Goal: Information Seeking & Learning: Check status

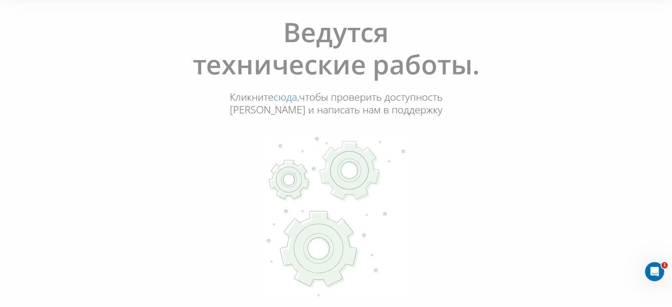
scroll to position [170, 0]
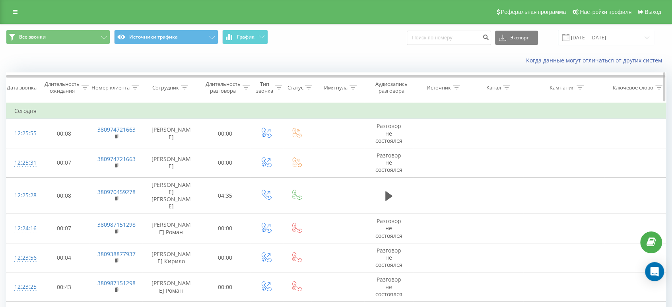
click at [180, 88] on div "Сотрудник" at bounding box center [170, 87] width 36 height 7
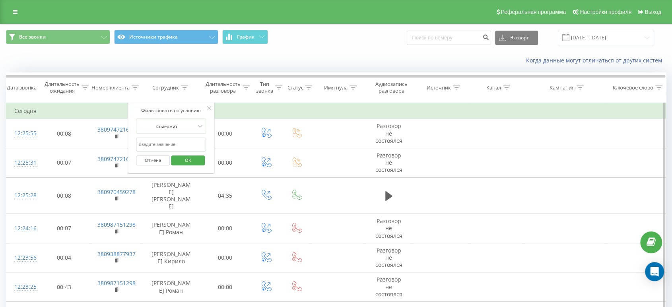
click at [182, 140] on input "text" at bounding box center [171, 145] width 70 height 14
type input "Гузман"
click at [196, 156] on span "OK" at bounding box center [188, 160] width 22 height 12
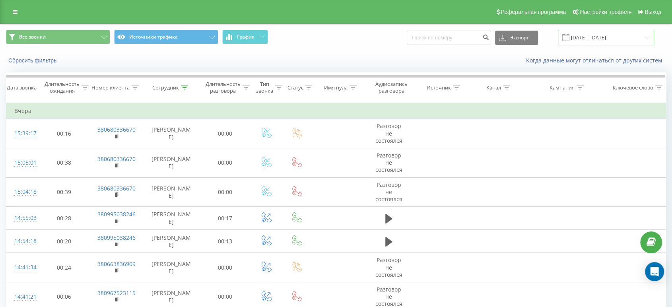
click at [587, 39] on input "19.08.2025 - 19.09.2025" at bounding box center [606, 38] width 96 height 16
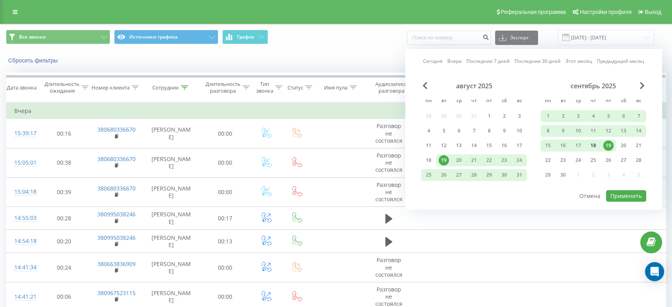
click at [595, 142] on div "18" at bounding box center [593, 145] width 10 height 10
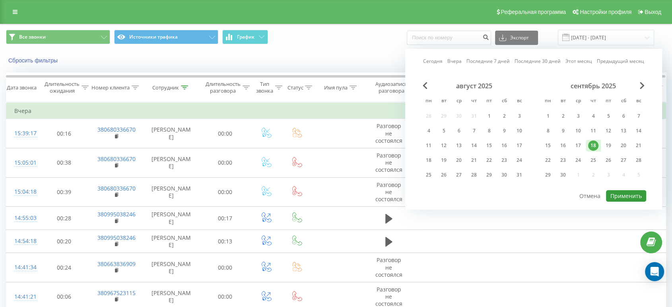
click at [627, 196] on button "Применить" at bounding box center [626, 196] width 40 height 12
type input "18.09.2025 - 18.09.2025"
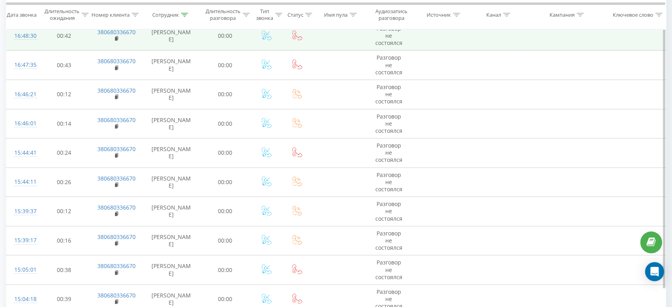
scroll to position [419, 0]
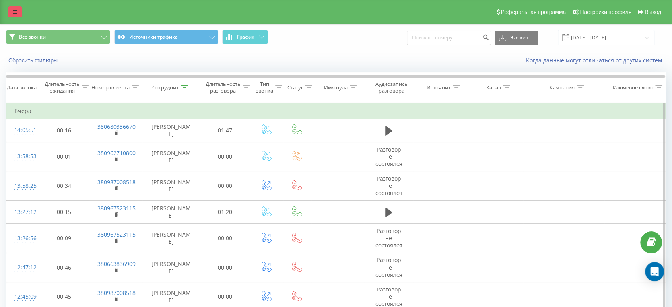
click at [16, 14] on icon at bounding box center [15, 12] width 5 height 6
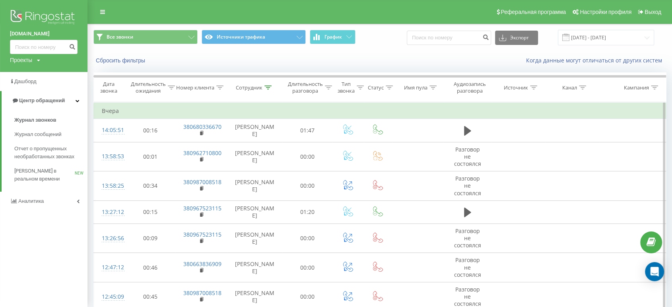
click at [36, 17] on img at bounding box center [44, 18] width 68 height 20
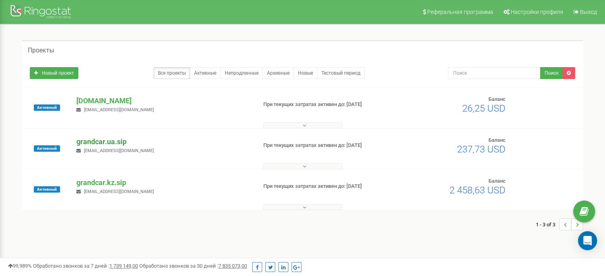
click at [107, 143] on p "grandcar.ua.sip" at bounding box center [163, 142] width 174 height 10
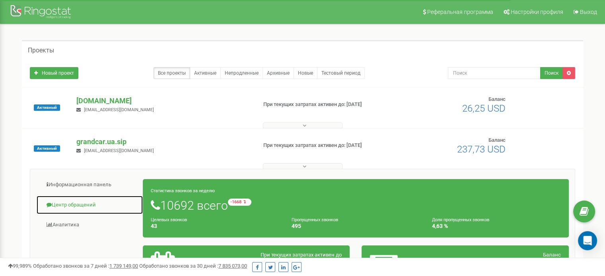
click at [68, 204] on link "Центр обращений" at bounding box center [89, 205] width 107 height 19
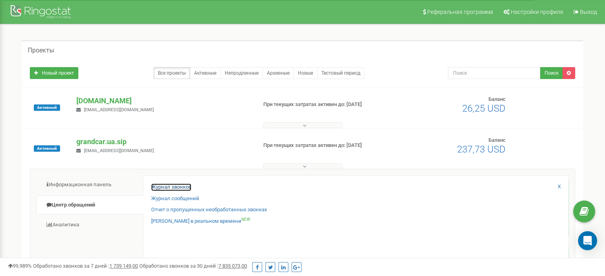
click at [184, 184] on link "Журнал звонков" at bounding box center [171, 188] width 40 height 8
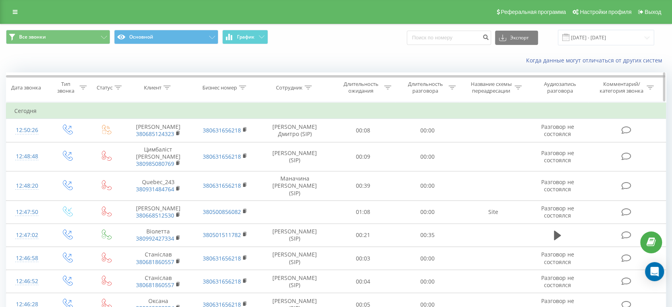
click at [304, 90] on div "Сотрудник" at bounding box center [294, 87] width 36 height 7
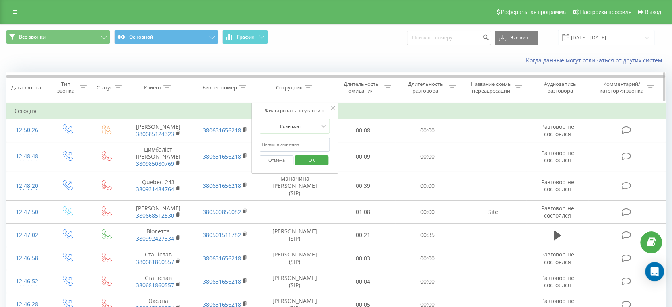
click at [306, 87] on icon at bounding box center [308, 87] width 7 height 4
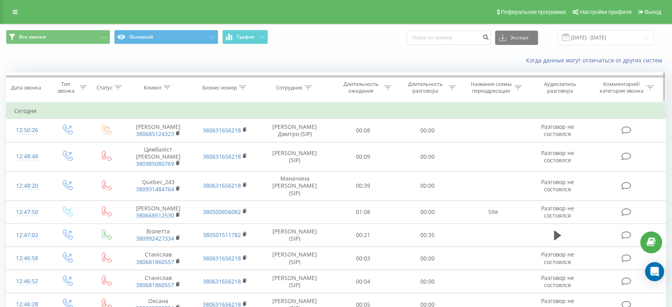
click at [308, 88] on icon at bounding box center [308, 87] width 7 height 4
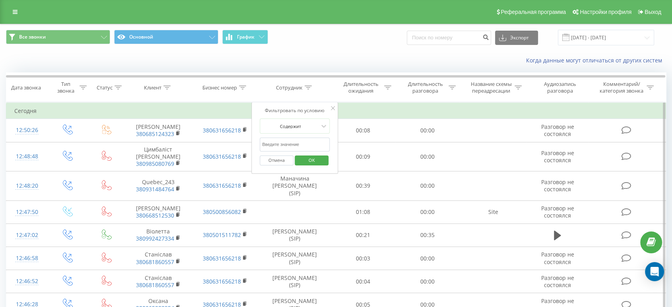
click at [296, 144] on input "text" at bounding box center [295, 145] width 70 height 14
type input "Морозюк"
click at [322, 160] on button "OK" at bounding box center [312, 160] width 34 height 10
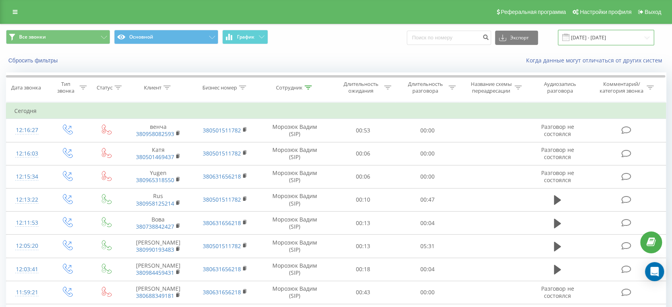
click at [590, 37] on input "19.08.2025 - 19.09.2025" at bounding box center [606, 38] width 96 height 16
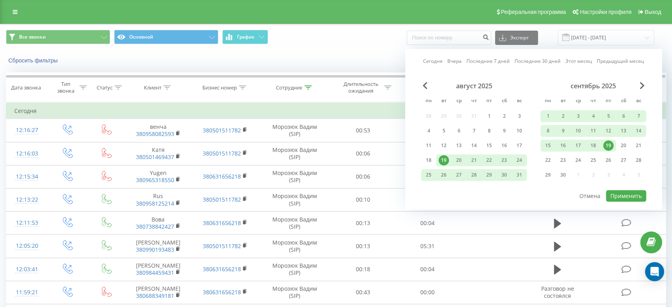
click at [611, 145] on div "19" at bounding box center [608, 145] width 10 height 10
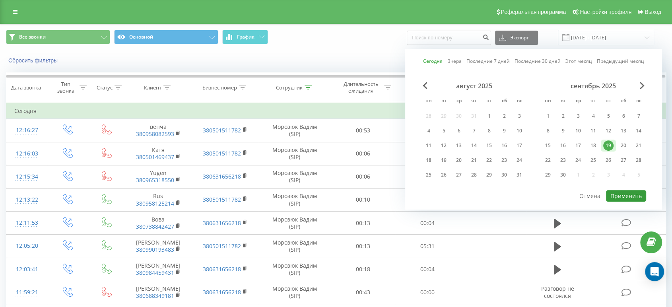
click at [617, 190] on button "Применить" at bounding box center [626, 196] width 40 height 12
type input "19.09.2025 - 19.09.2025"
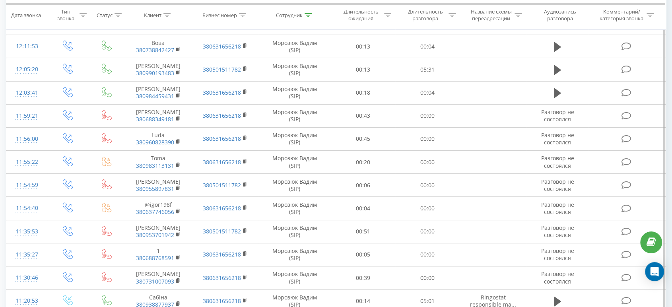
scroll to position [419, 0]
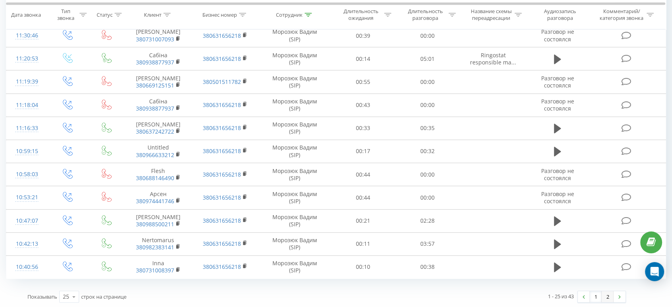
click at [607, 295] on link "2" at bounding box center [607, 296] width 12 height 11
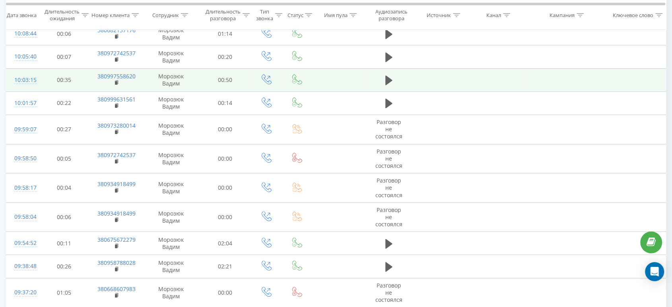
scroll to position [257, 0]
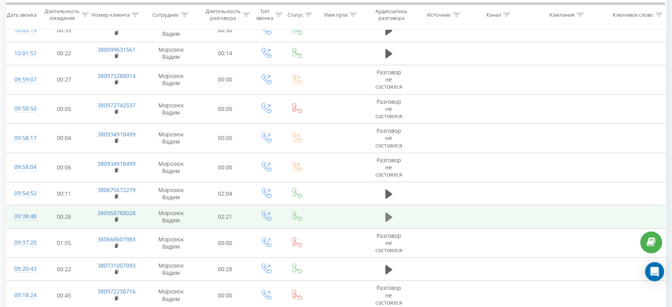
click at [391, 211] on icon at bounding box center [388, 216] width 7 height 11
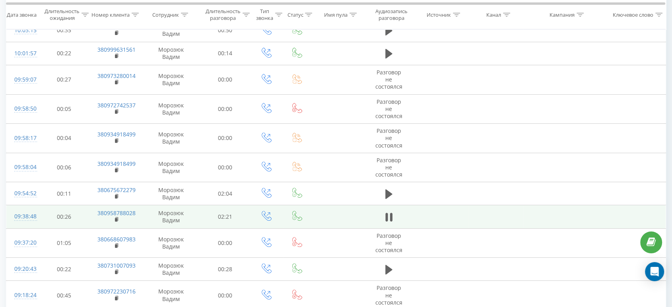
drag, startPoint x: 592, startPoint y: 303, endPoint x: 627, endPoint y: 303, distance: 35.0
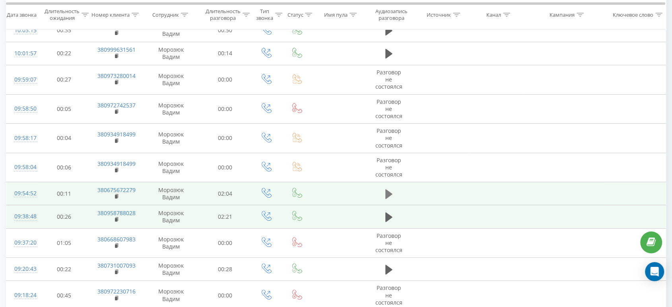
click at [388, 189] on icon at bounding box center [388, 194] width 7 height 10
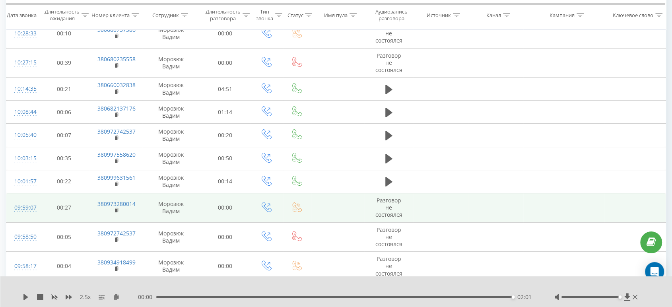
scroll to position [124, 0]
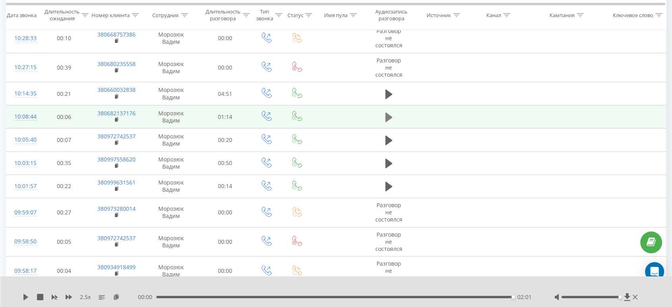
click at [386, 113] on icon at bounding box center [388, 118] width 7 height 10
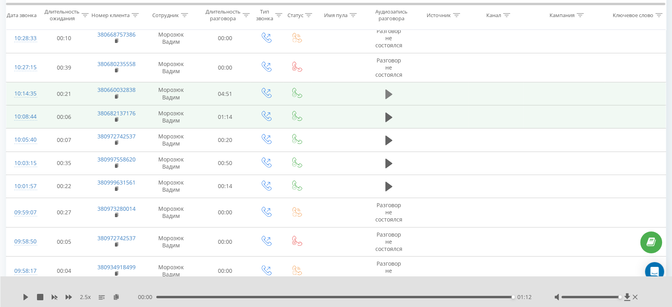
click at [393, 88] on button at bounding box center [389, 94] width 12 height 12
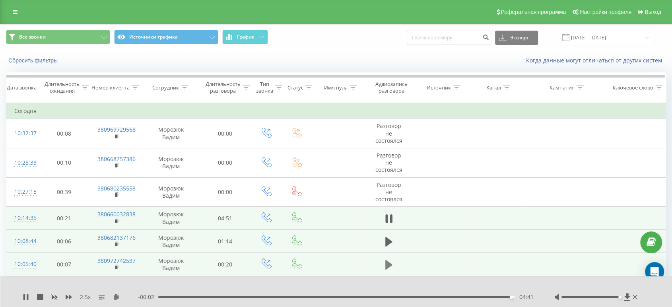
scroll to position [0, 0]
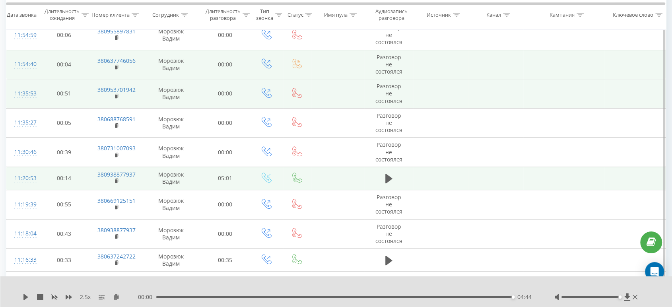
scroll to position [419, 0]
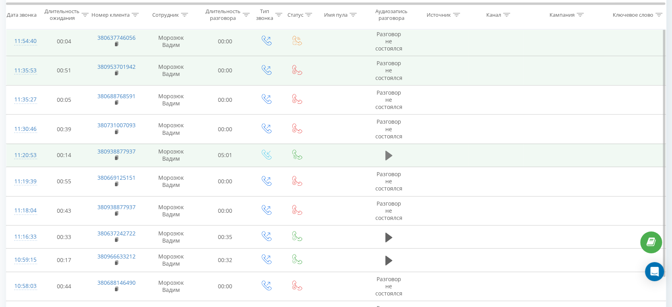
click at [388, 151] on icon at bounding box center [388, 156] width 7 height 10
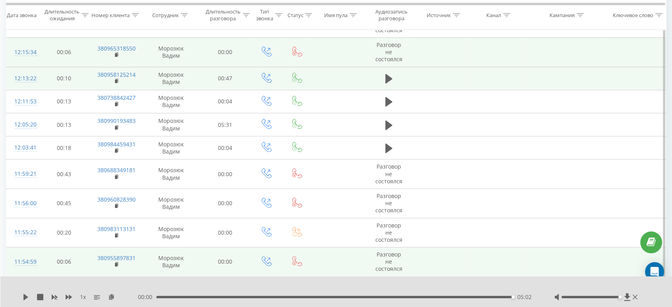
scroll to position [153, 0]
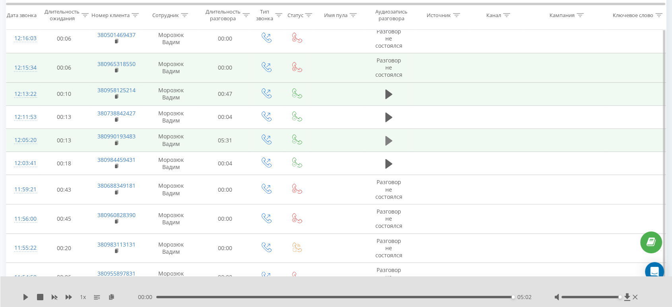
click at [387, 136] on icon at bounding box center [388, 141] width 7 height 10
click at [66, 294] on icon at bounding box center [69, 297] width 6 height 6
click at [66, 295] on icon at bounding box center [69, 297] width 6 height 6
click at [71, 298] on icon at bounding box center [69, 297] width 6 height 6
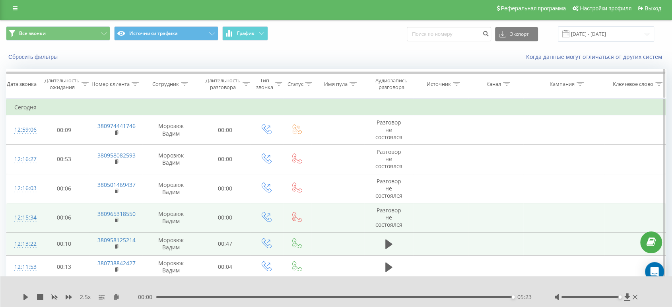
scroll to position [0, 0]
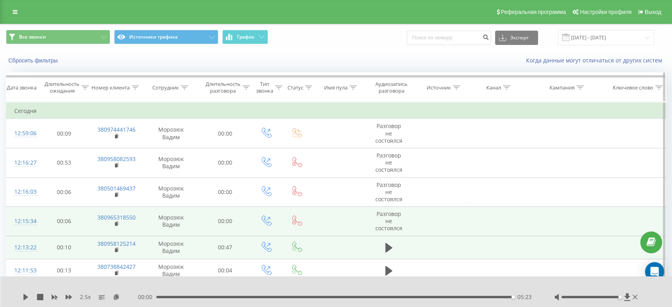
click at [184, 88] on icon at bounding box center [184, 87] width 7 height 4
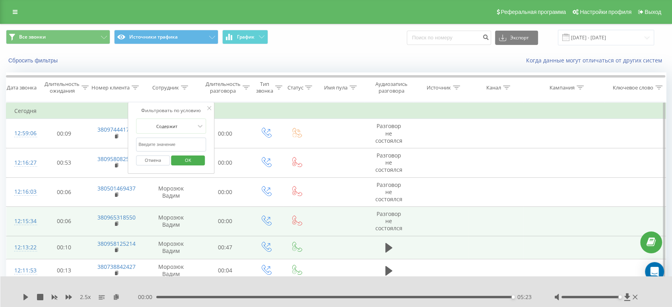
click at [183, 140] on input "text" at bounding box center [171, 145] width 70 height 14
type input "Сницарук"
click at [192, 159] on span "OK" at bounding box center [188, 160] width 22 height 12
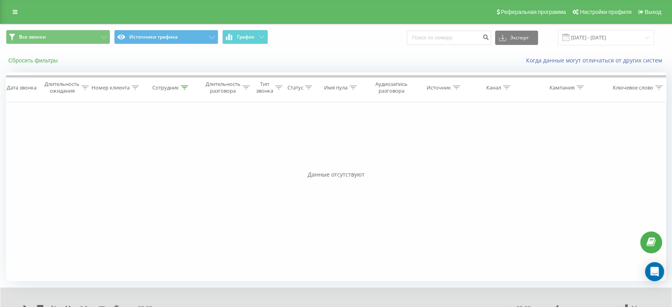
click at [47, 63] on button "Сбросить фильтры" at bounding box center [34, 60] width 56 height 7
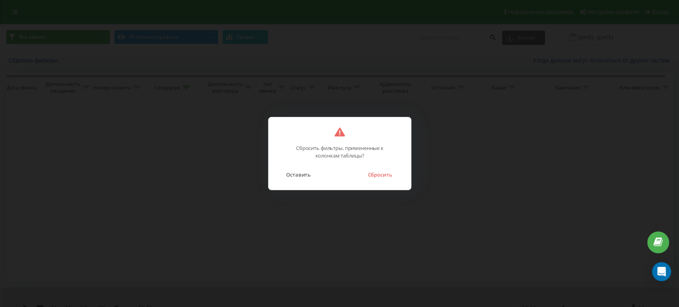
click at [383, 173] on button "Сбросить" at bounding box center [379, 174] width 32 height 10
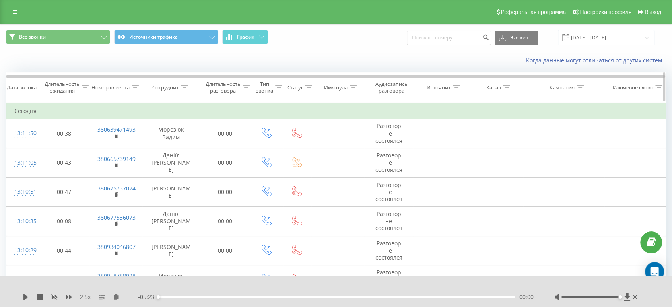
click at [187, 85] on icon at bounding box center [184, 87] width 7 height 4
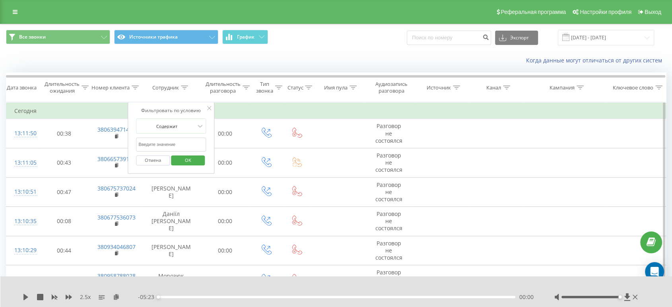
click at [186, 143] on input "text" at bounding box center [171, 145] width 70 height 14
type input "Сницарук"
click at [198, 157] on span "OK" at bounding box center [188, 160] width 22 height 12
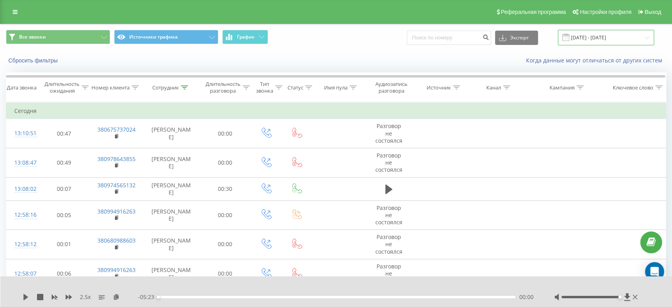
drag, startPoint x: 585, startPoint y: 38, endPoint x: 590, endPoint y: 38, distance: 4.4
click at [586, 38] on input "19.09.2025 - 19.09.2025" at bounding box center [606, 38] width 96 height 16
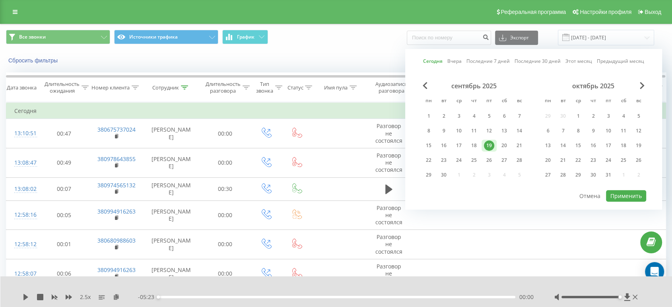
click at [489, 140] on div "19" at bounding box center [489, 145] width 10 height 10
click at [619, 192] on button "Применить" at bounding box center [626, 196] width 40 height 12
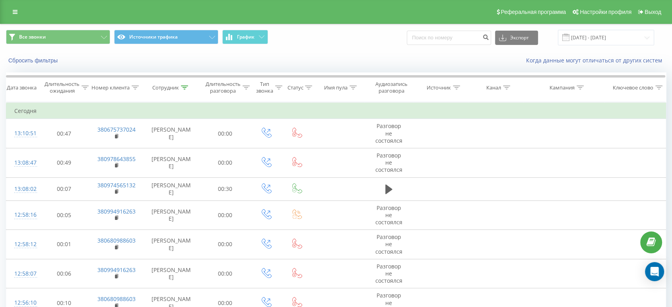
scroll to position [419, 0]
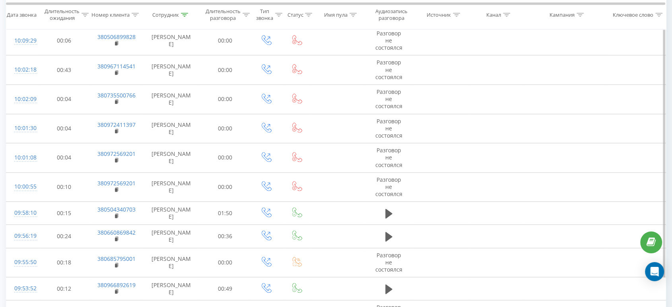
scroll to position [996, 0]
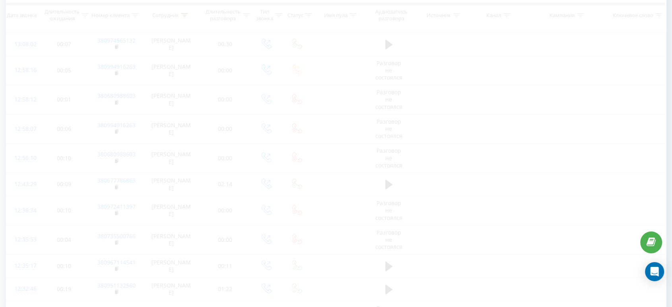
scroll to position [4, 0]
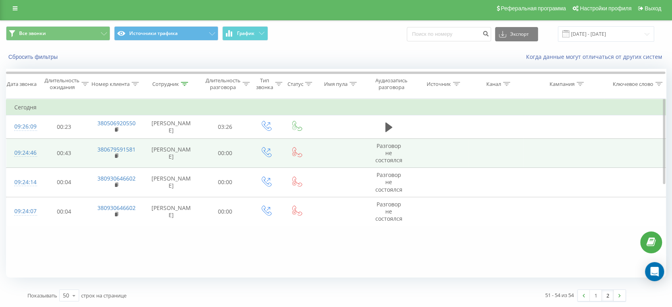
click at [387, 123] on icon at bounding box center [388, 127] width 7 height 10
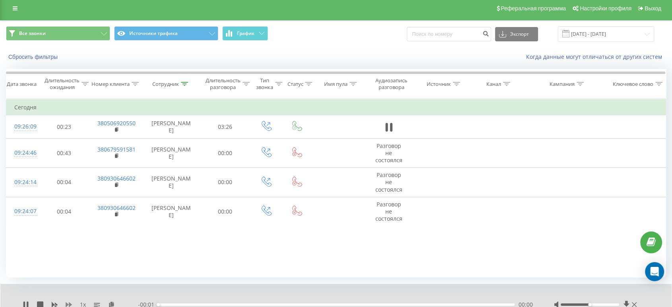
click at [70, 303] on icon at bounding box center [69, 304] width 6 height 6
click at [70, 303] on icon at bounding box center [69, 304] width 6 height 5
drag, startPoint x: 591, startPoint y: 304, endPoint x: 617, endPoint y: 303, distance: 25.9
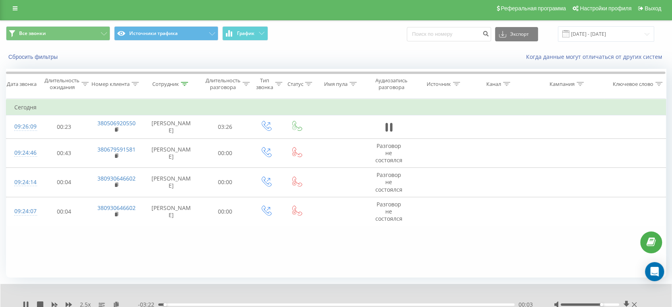
click at [603, 304] on div "Accessibility label" at bounding box center [601, 304] width 3 height 3
click at [27, 303] on icon at bounding box center [28, 304] width 2 height 6
click at [25, 302] on icon at bounding box center [25, 304] width 5 height 6
click at [447, 305] on div "02:47" at bounding box center [336, 304] width 356 height 2
click at [68, 303] on icon at bounding box center [69, 304] width 6 height 6
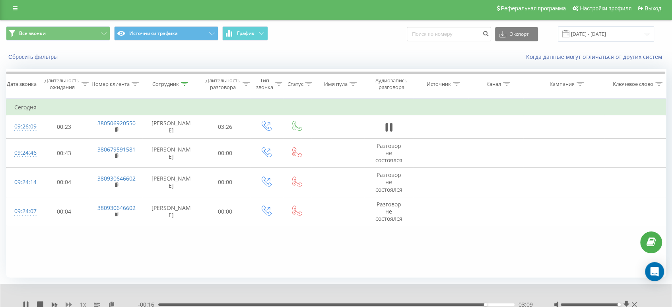
click at [67, 301] on icon at bounding box center [69, 304] width 6 height 6
click at [66, 304] on icon at bounding box center [69, 304] width 6 height 5
click at [67, 306] on icon at bounding box center [69, 304] width 6 height 6
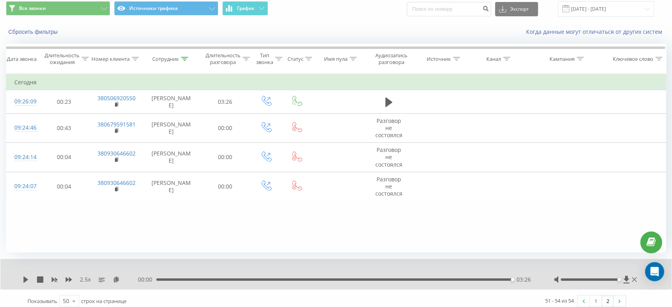
scroll to position [34, 0]
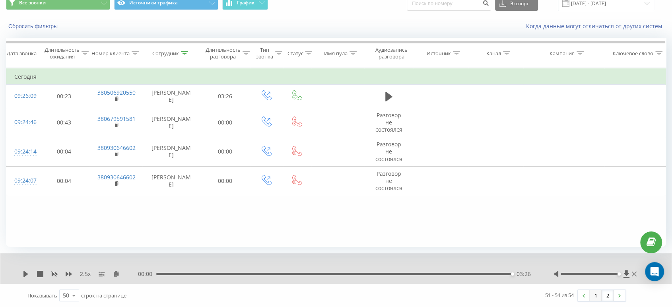
click at [595, 294] on link "1" at bounding box center [596, 295] width 12 height 11
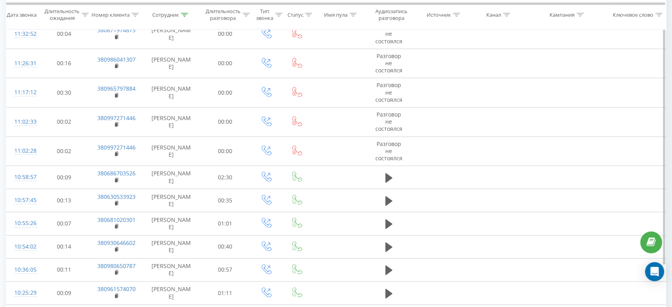
scroll to position [1026, 0]
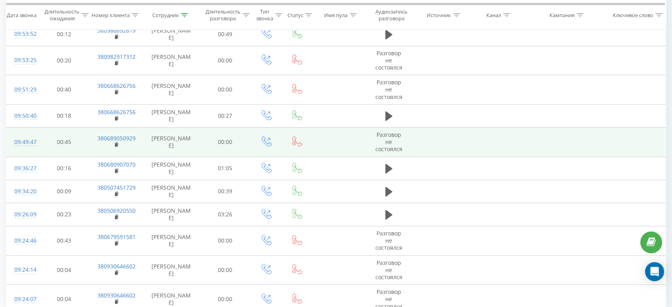
scroll to position [241, 0]
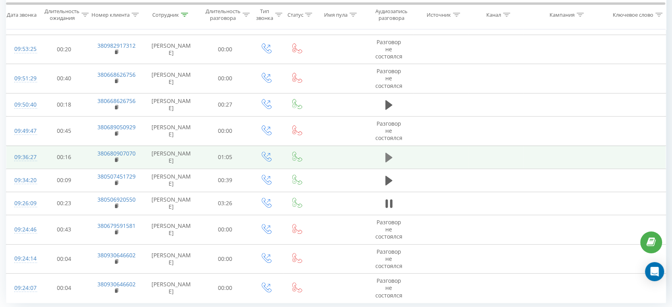
click at [388, 153] on icon at bounding box center [388, 158] width 7 height 10
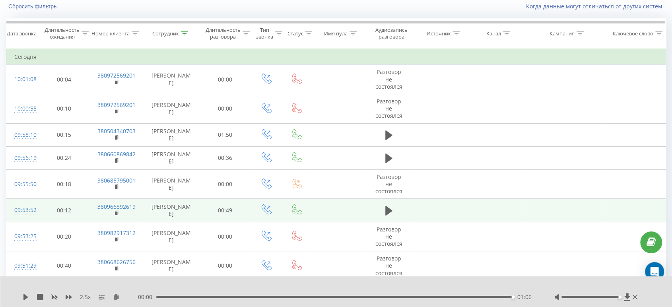
scroll to position [20, 0]
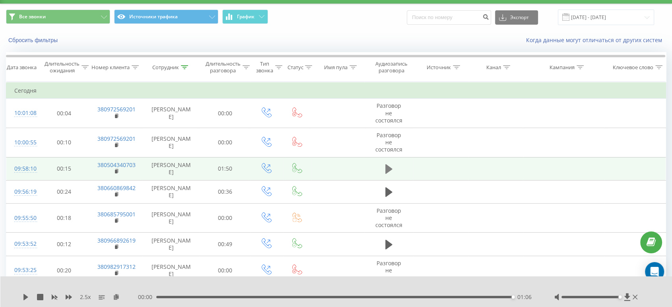
click at [386, 164] on icon at bounding box center [388, 169] width 7 height 10
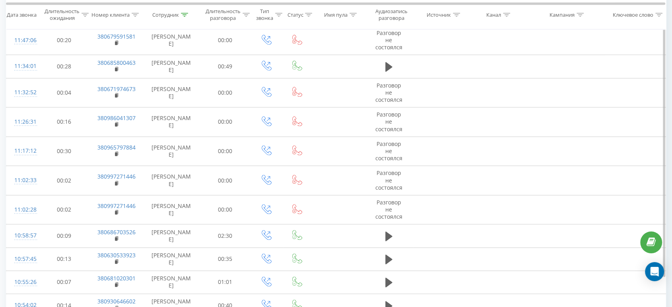
scroll to position [1026, 0]
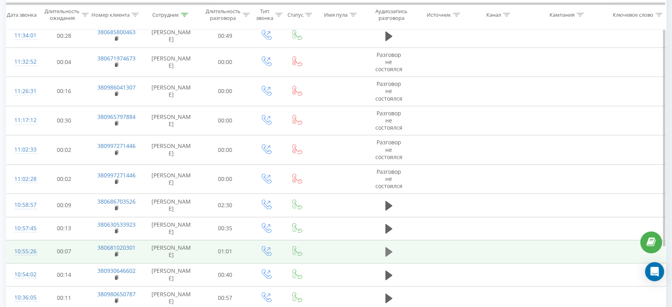
click at [387, 246] on icon at bounding box center [388, 251] width 7 height 11
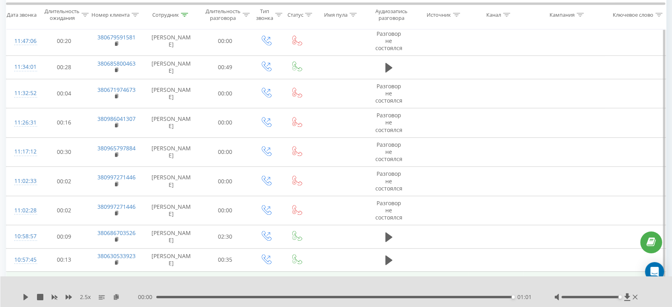
scroll to position [938, 0]
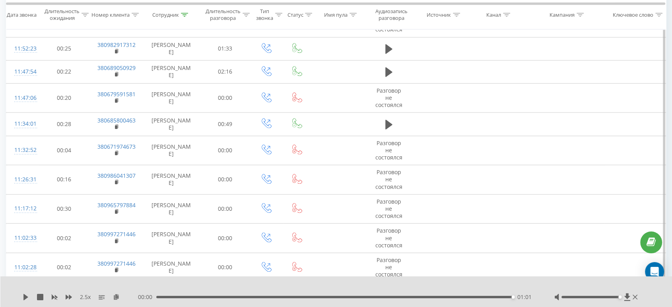
click at [391, 288] on icon at bounding box center [388, 293] width 7 height 11
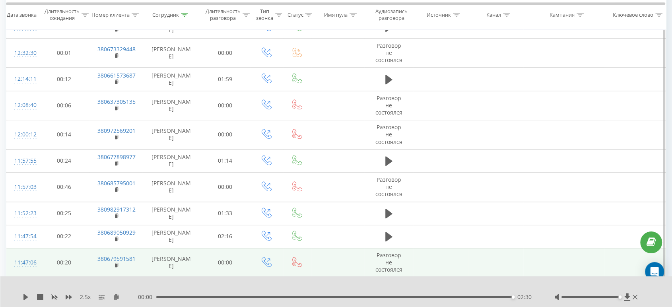
scroll to position [761, 0]
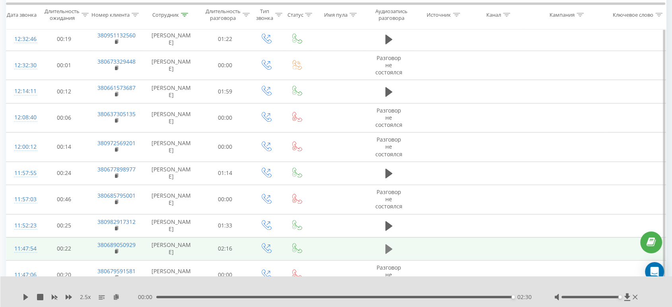
click at [387, 244] on icon at bounding box center [388, 249] width 7 height 10
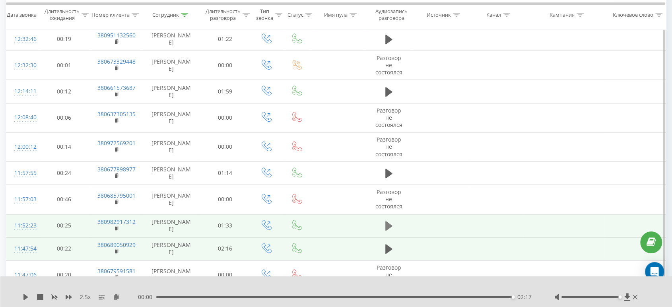
click at [392, 220] on icon at bounding box center [388, 225] width 7 height 11
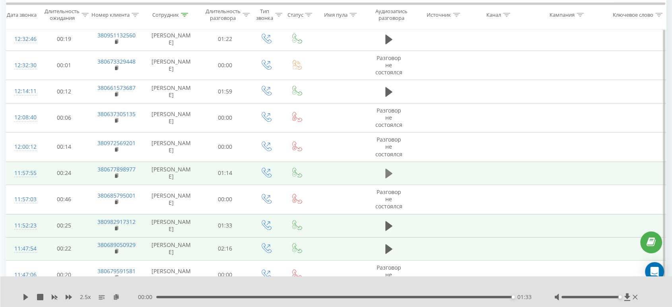
click at [387, 169] on icon at bounding box center [388, 174] width 7 height 10
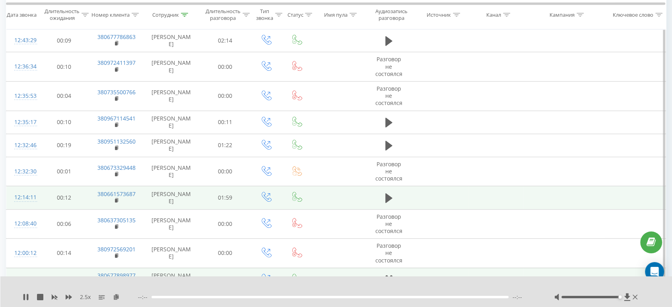
scroll to position [629, 0]
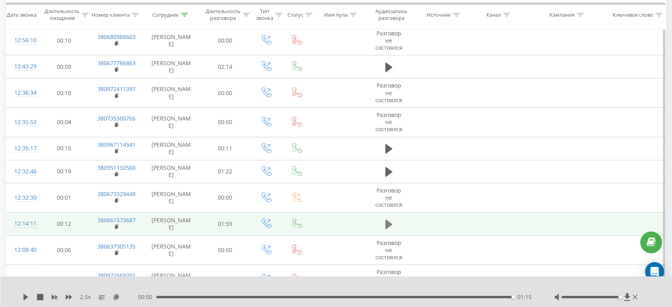
click at [388, 219] on icon at bounding box center [388, 224] width 7 height 10
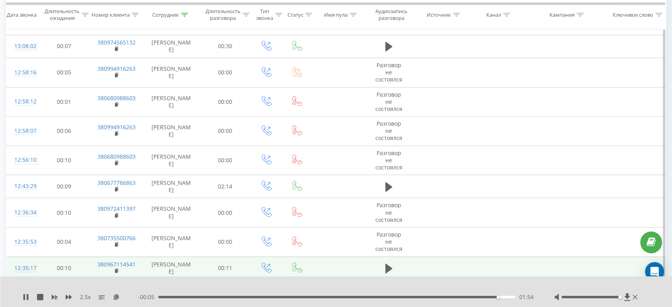
scroll to position [496, 0]
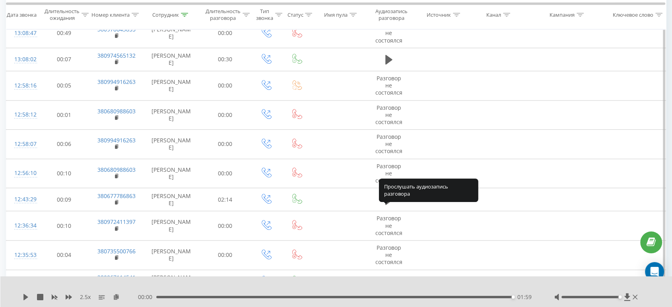
click at [390, 300] on icon at bounding box center [388, 305] width 7 height 10
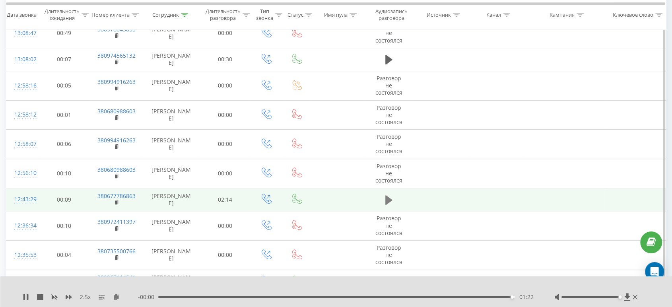
click at [393, 194] on button at bounding box center [389, 200] width 12 height 12
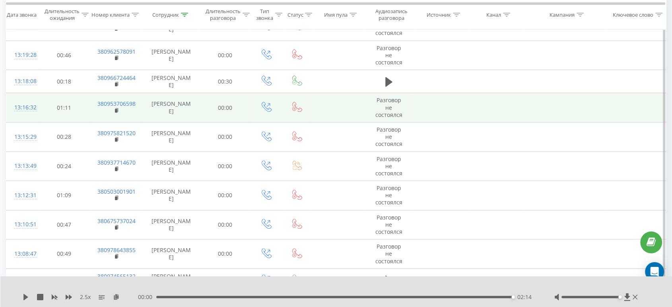
scroll to position [143, 0]
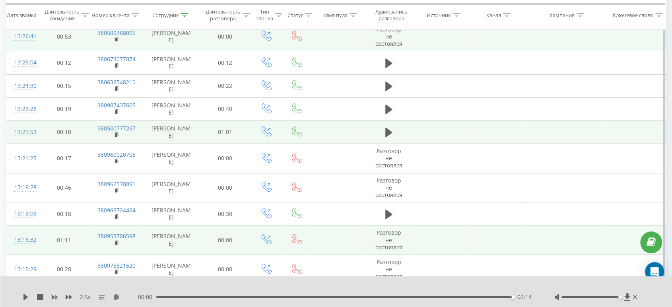
click at [387, 128] on icon at bounding box center [388, 133] width 7 height 10
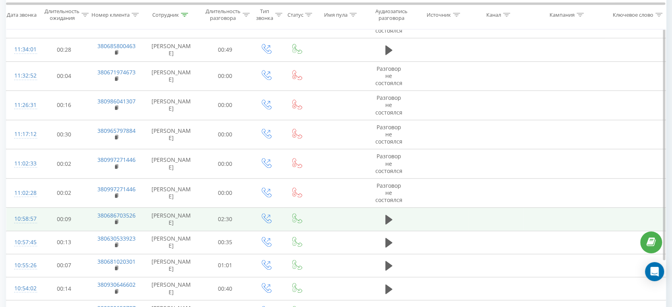
scroll to position [1026, 0]
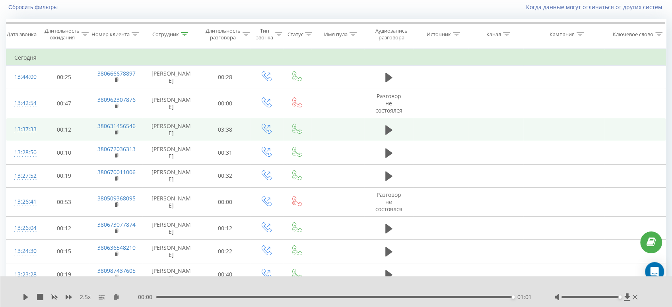
scroll to position [52, 0]
click at [388, 127] on icon at bounding box center [388, 130] width 7 height 11
